Goal: Navigation & Orientation: Find specific page/section

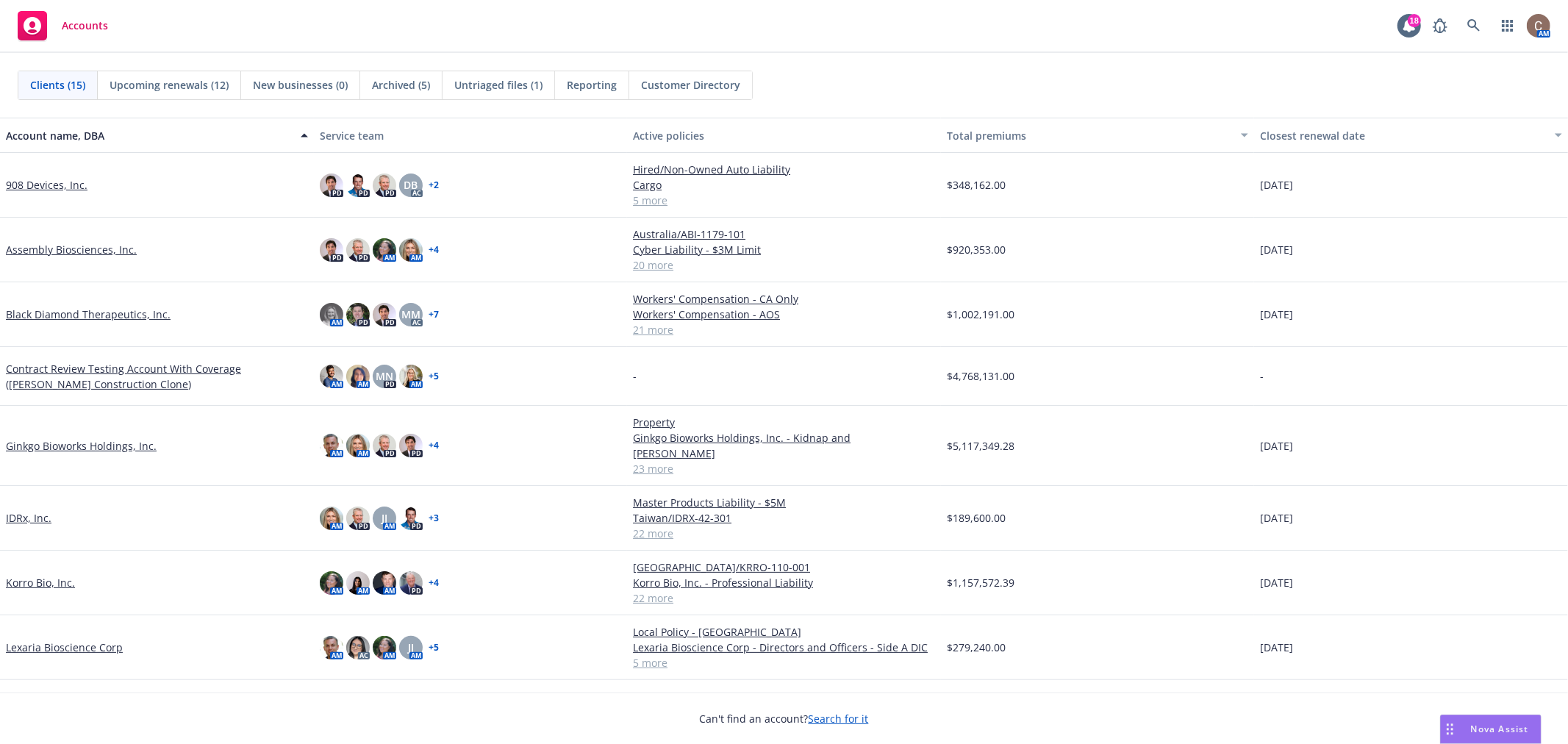
click at [500, 77] on span "Untriaged files (1)" at bounding box center [498, 85] width 89 height 16
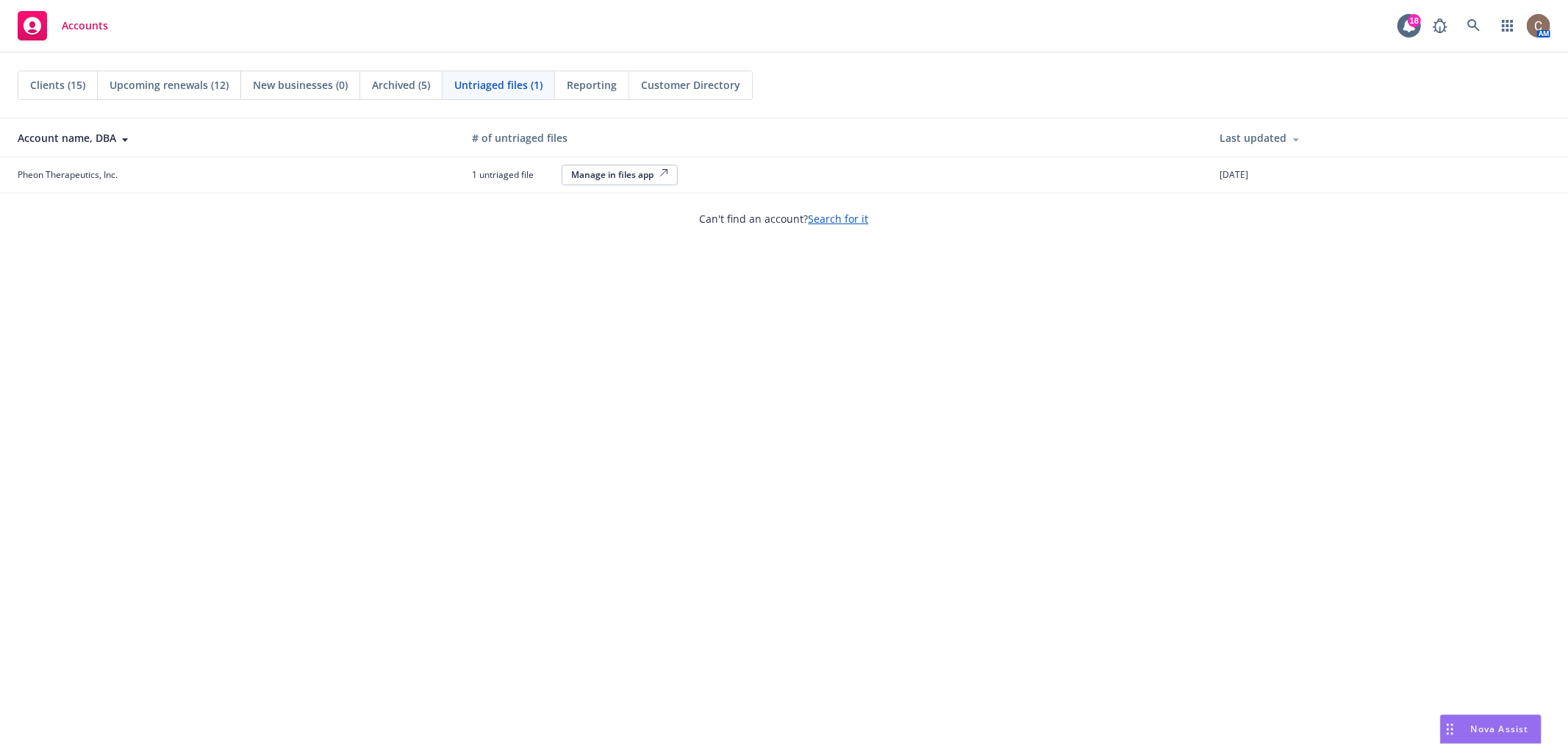
click at [64, 89] on span "Clients (15)" at bounding box center [57, 85] width 55 height 16
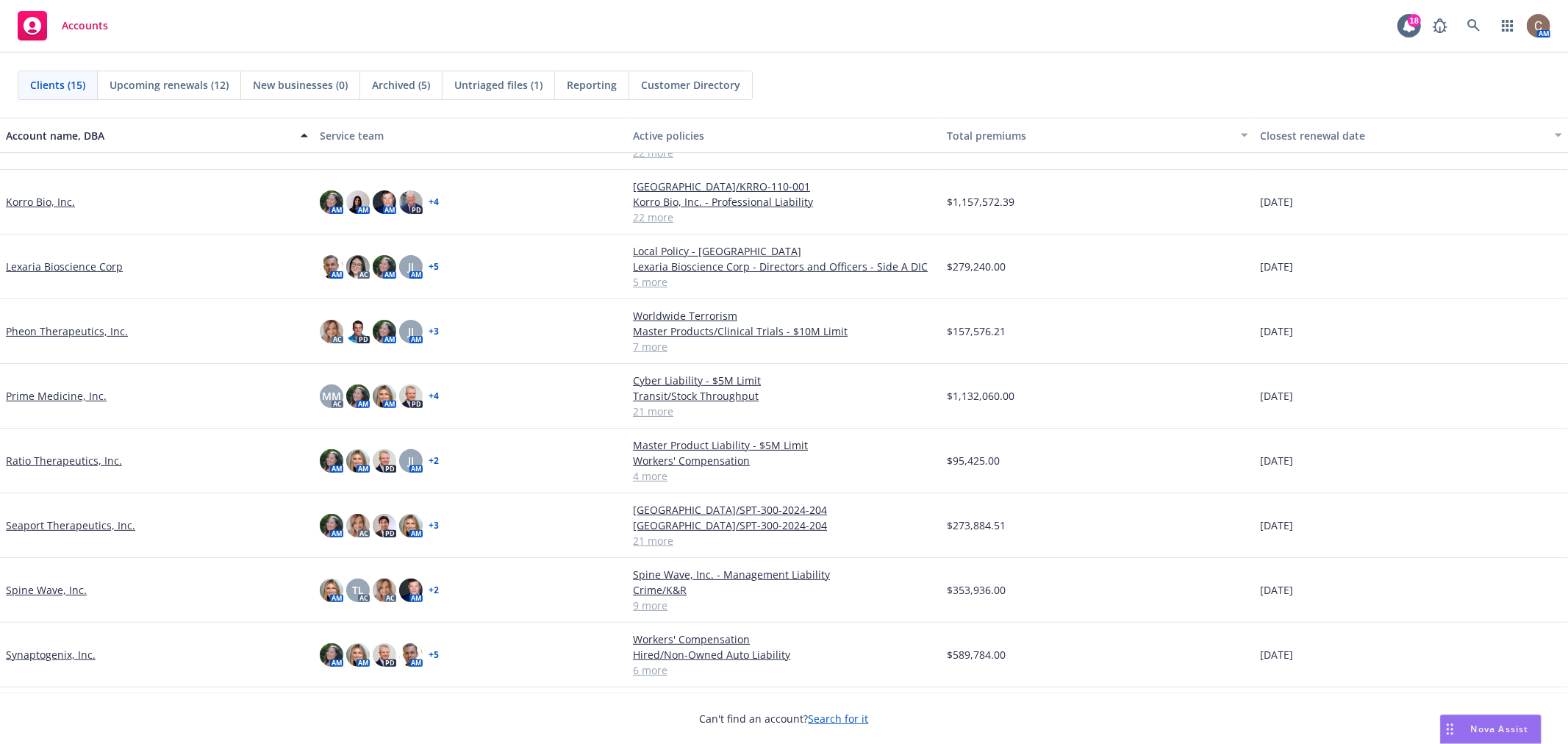
scroll to position [399, 0]
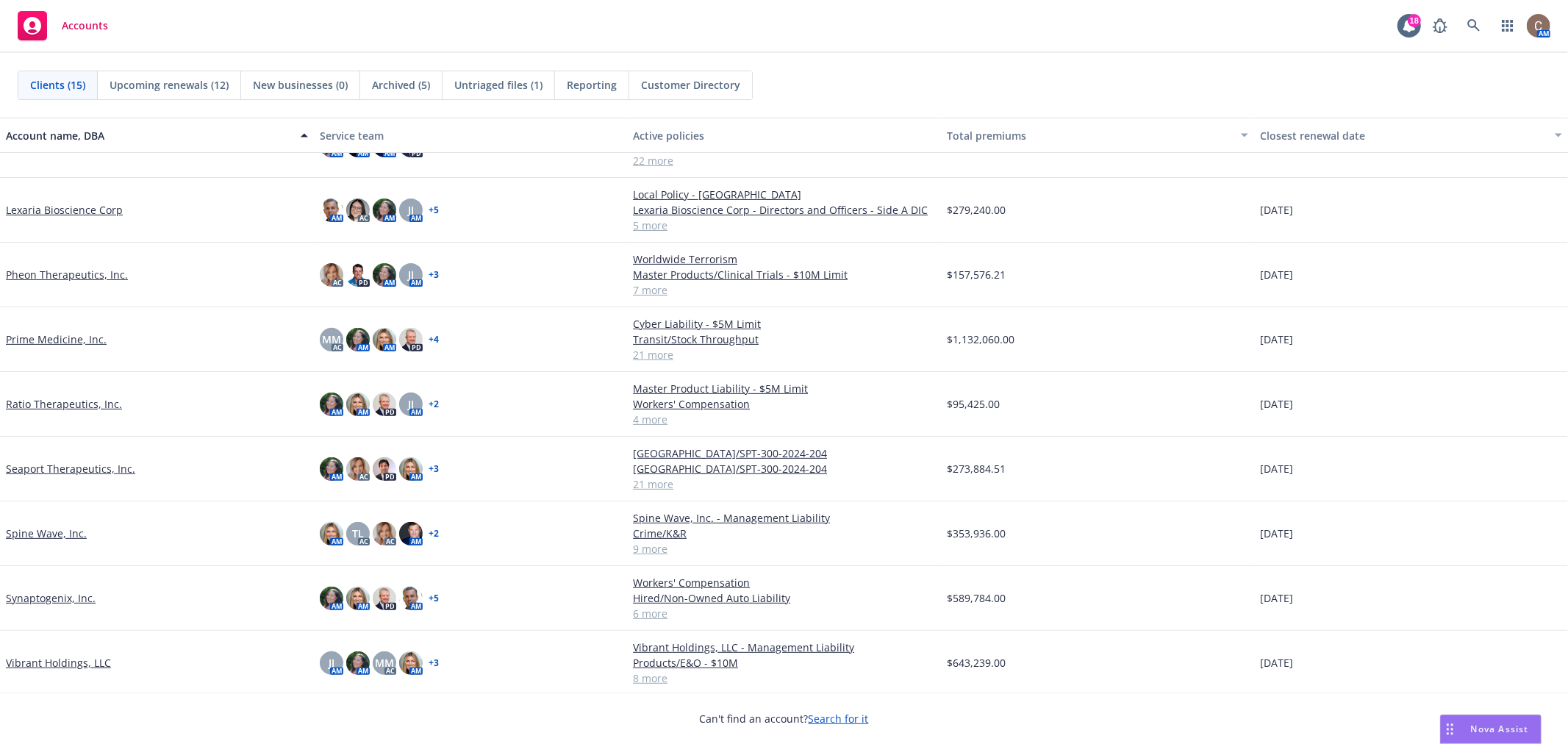
drag, startPoint x: 59, startPoint y: 471, endPoint x: 71, endPoint y: 399, distance: 73.0
click at [59, 471] on link "Seaport Therapeutics, Inc." at bounding box center [71, 468] width 129 height 16
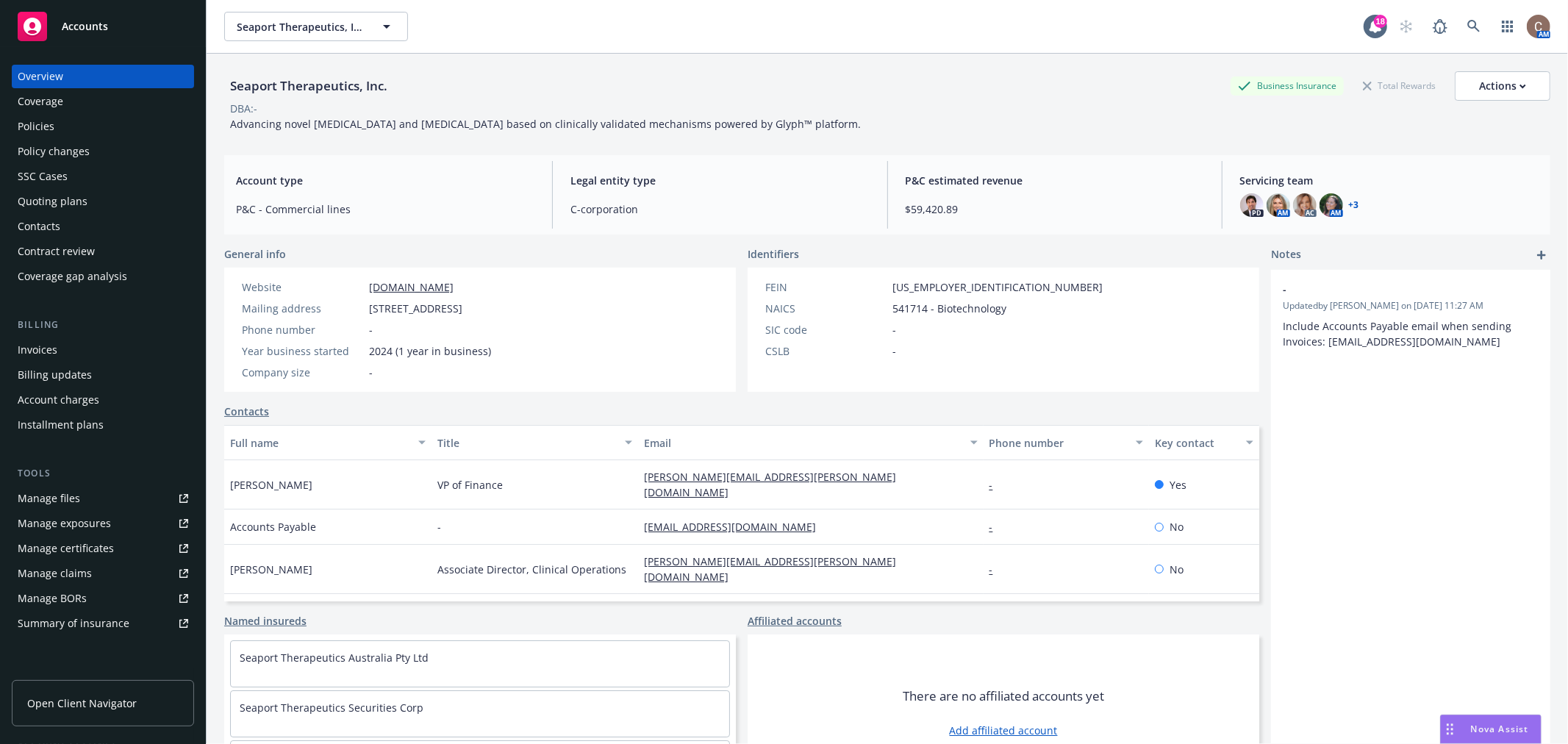
click at [115, 17] on div "Accounts" at bounding box center [103, 26] width 170 height 29
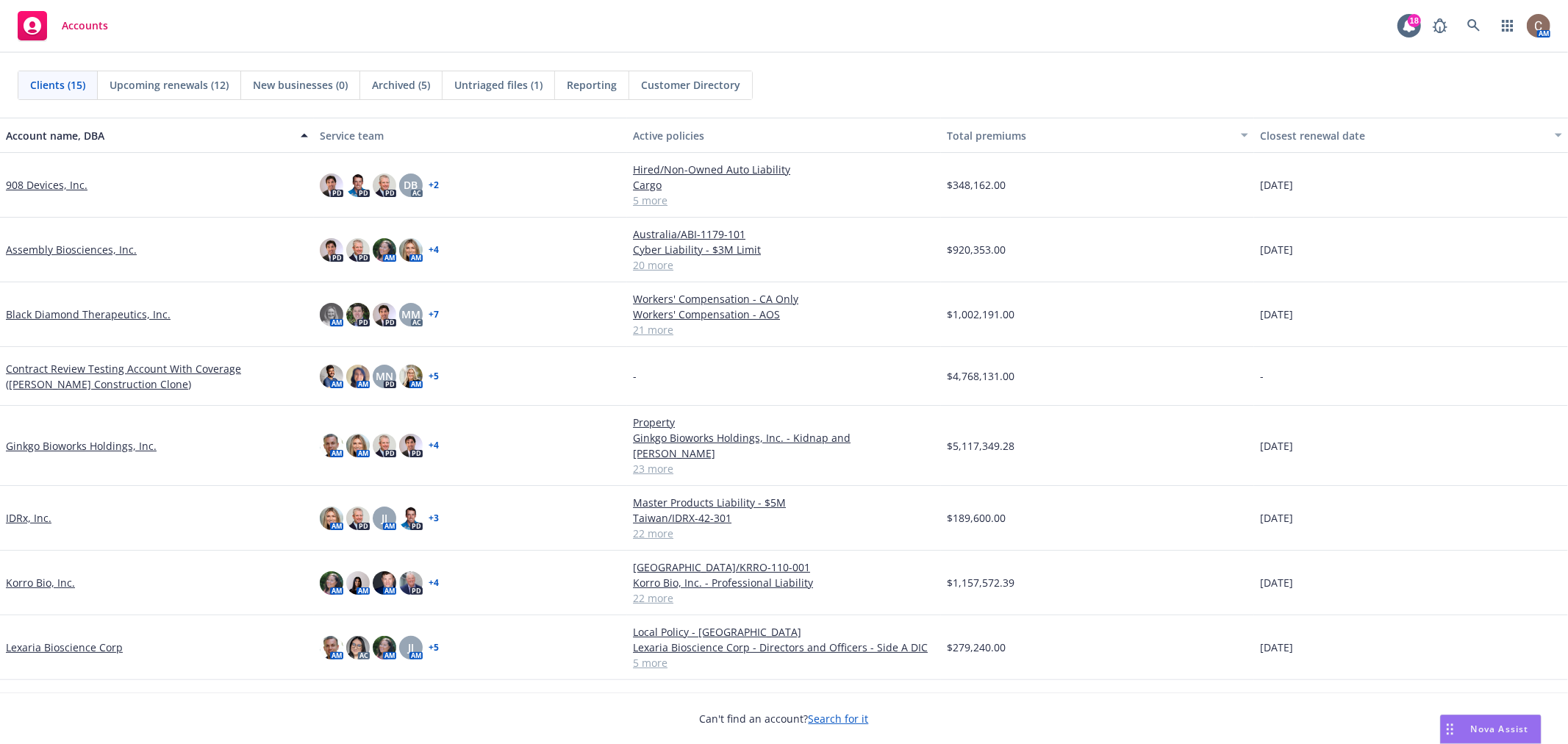
click at [1284, 129] on div "Closest renewal date" at bounding box center [1403, 135] width 286 height 16
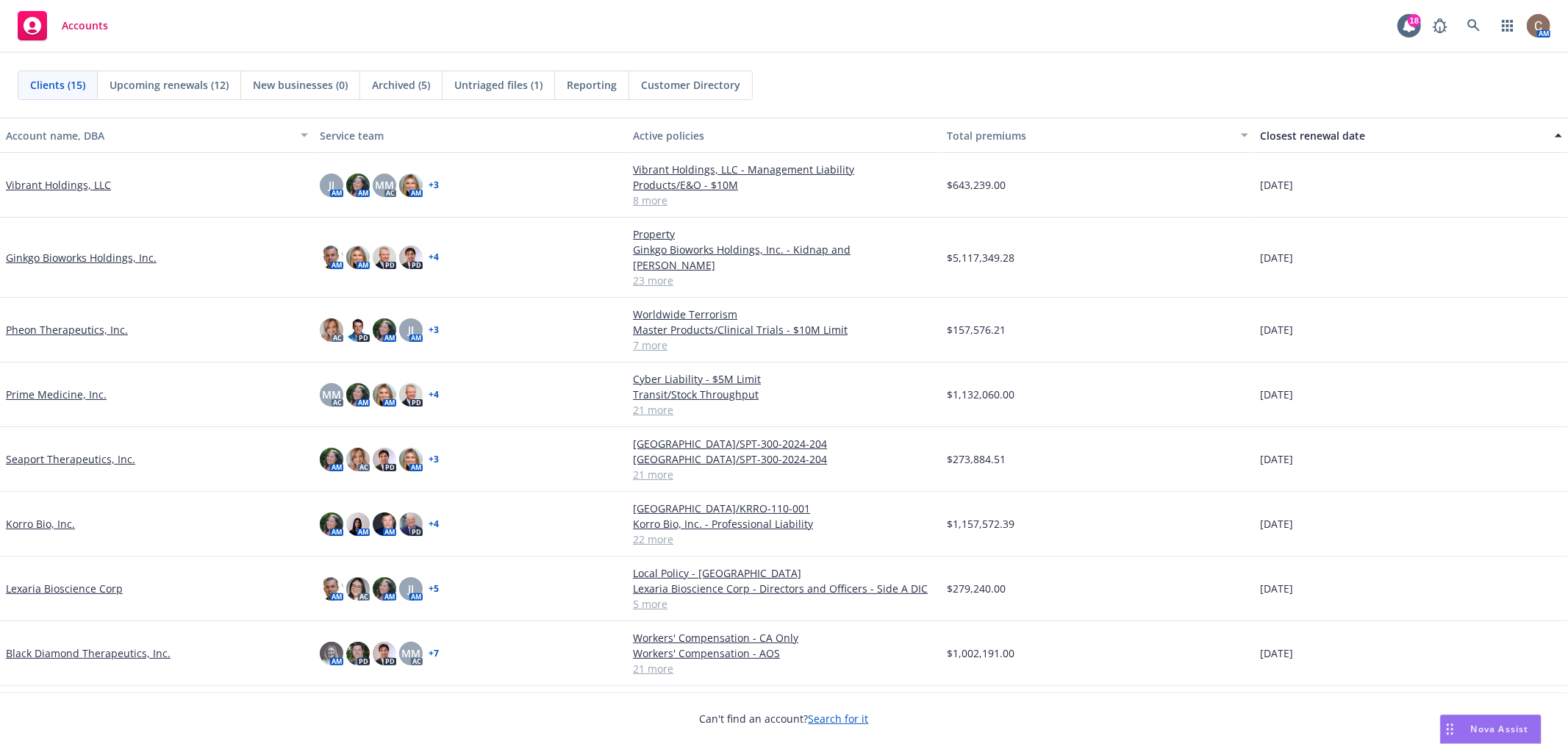
click at [1320, 125] on button "Closest renewal date" at bounding box center [1411, 135] width 314 height 35
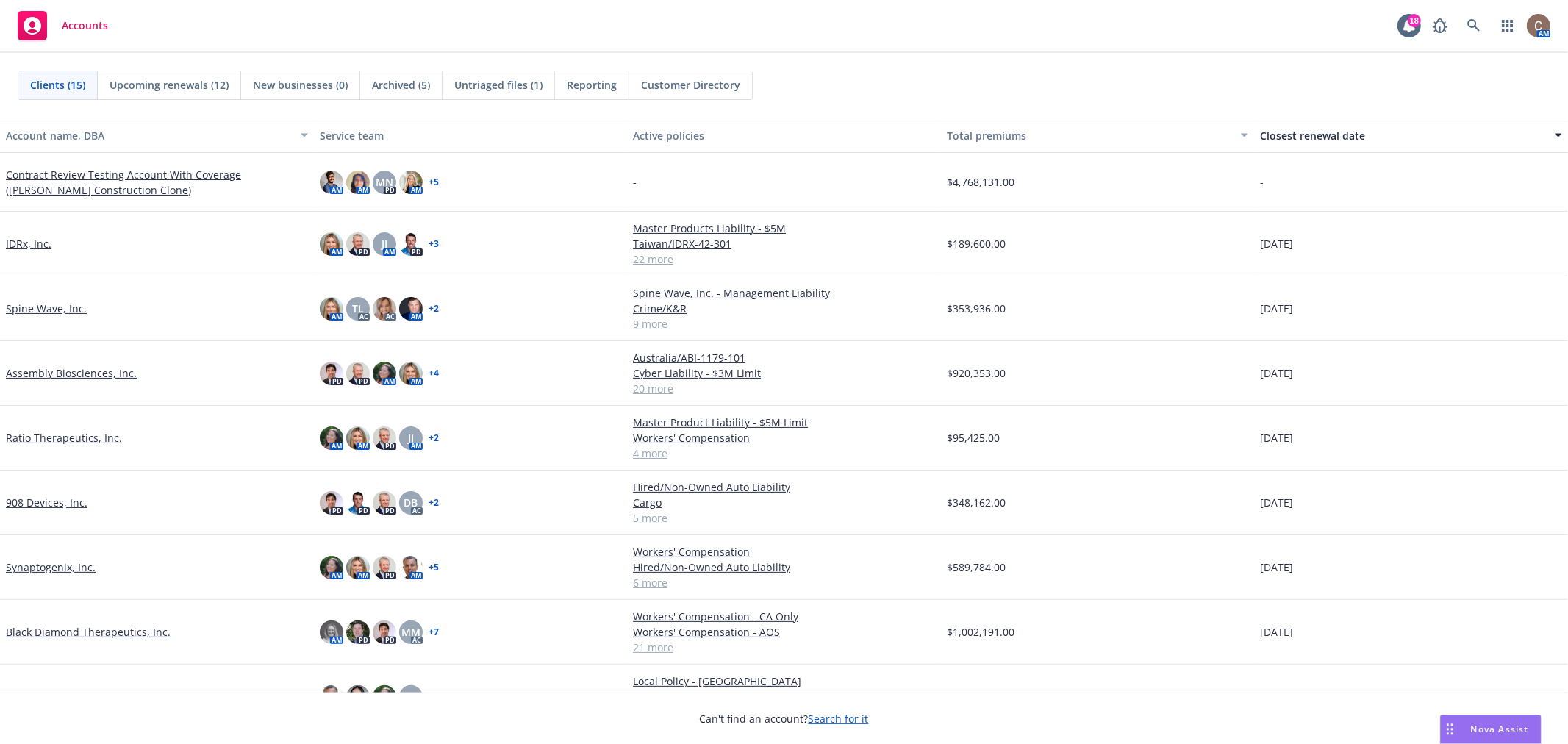
click at [1311, 137] on div "Closest renewal date" at bounding box center [1403, 135] width 286 height 16
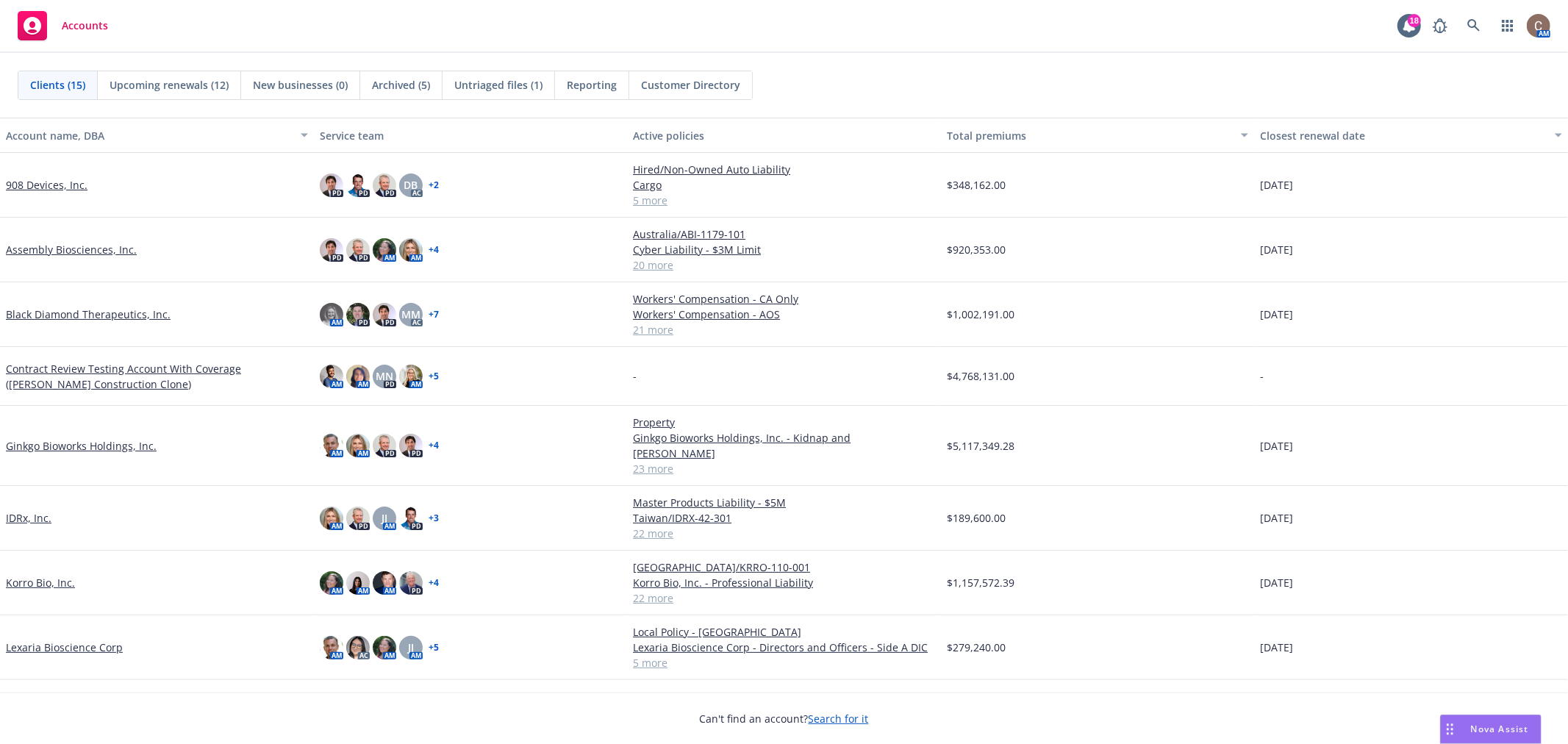
click at [1311, 137] on div "Closest renewal date" at bounding box center [1403, 135] width 286 height 16
